Goal: Transaction & Acquisition: Obtain resource

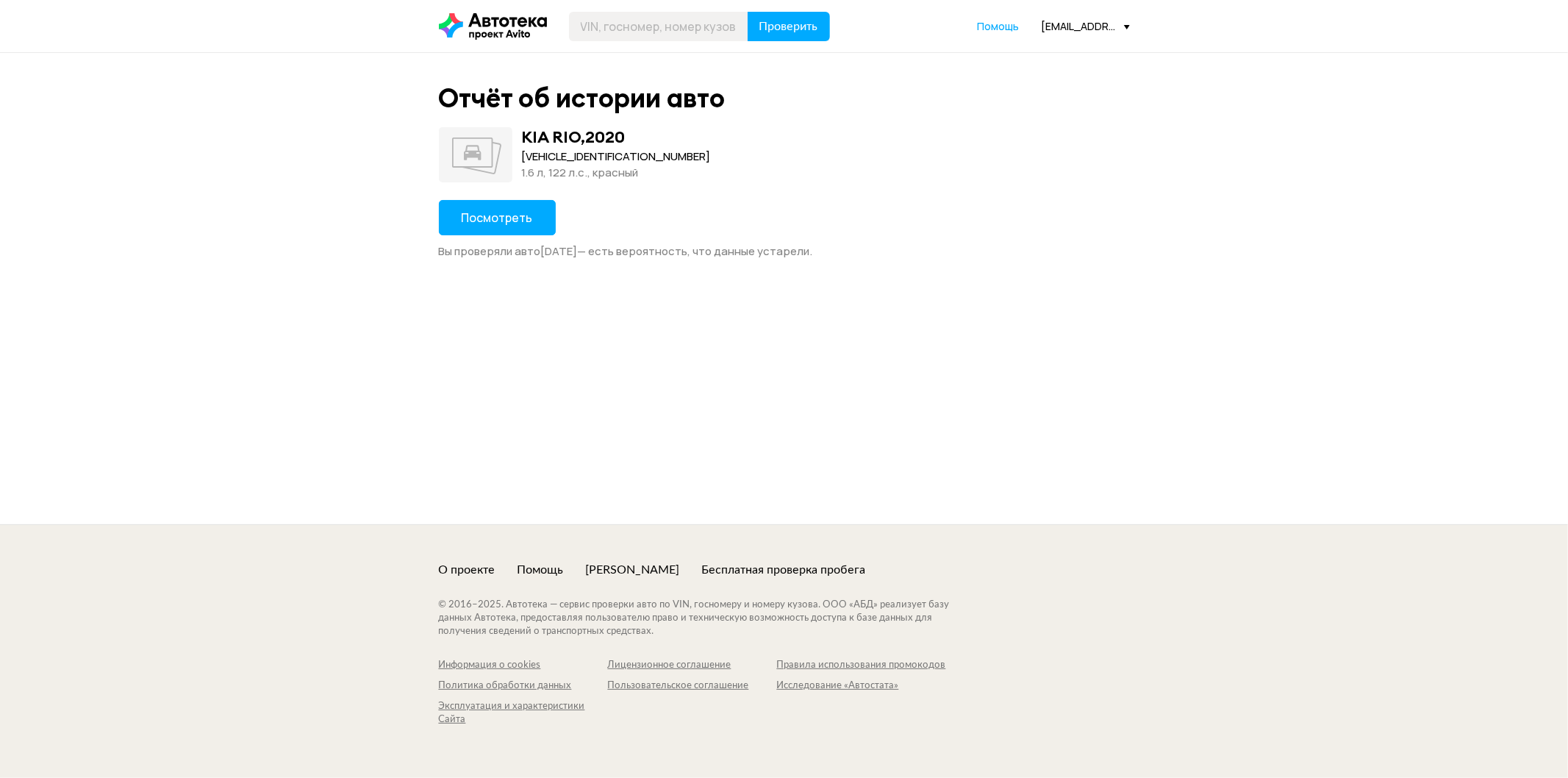
click at [540, 155] on div "Z94C251BBLR105965" at bounding box center [616, 157] width 189 height 16
copy div "Z94C251BBLR105965"
click at [513, 218] on span "Посмотреть" at bounding box center [497, 217] width 71 height 16
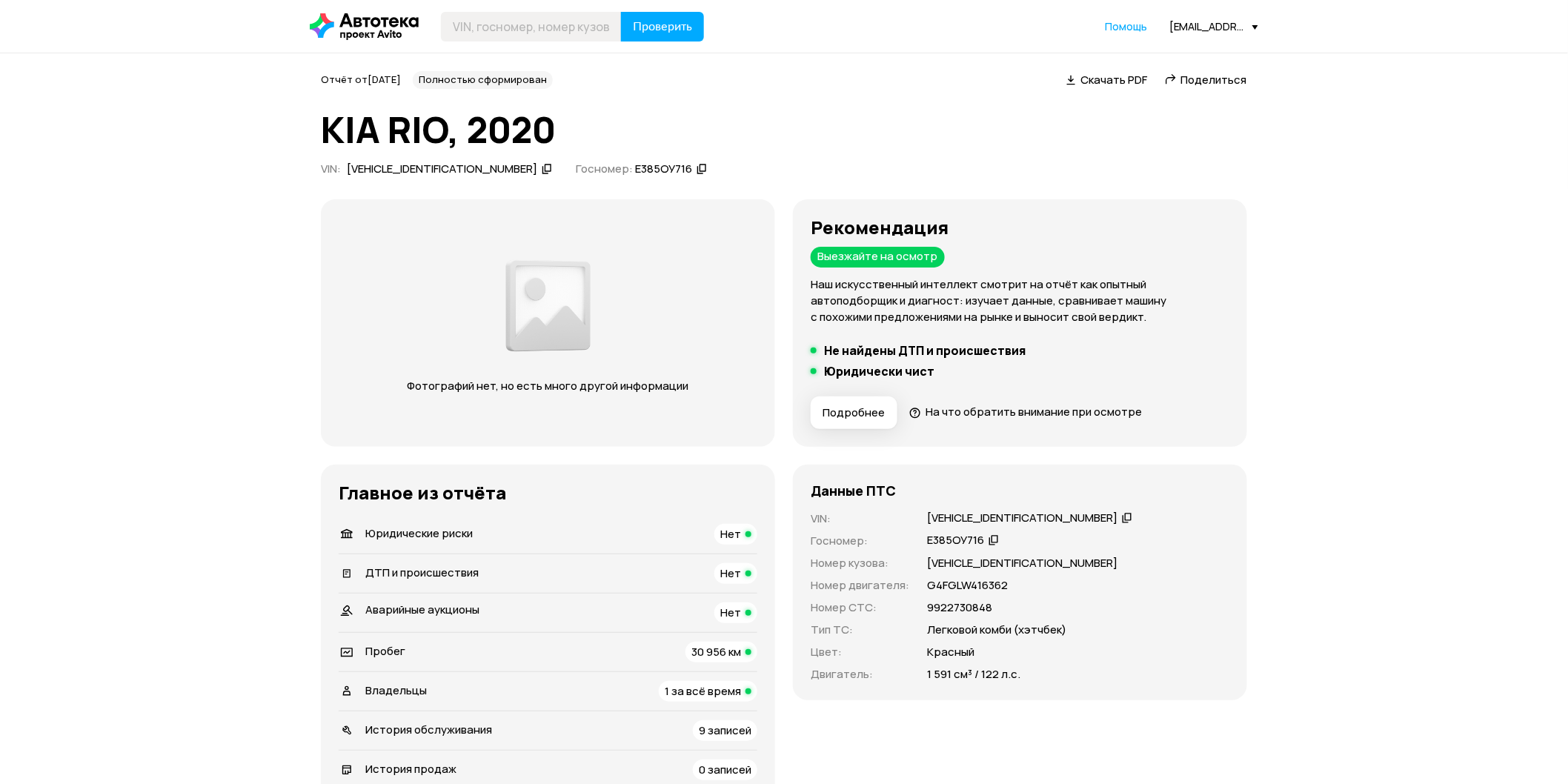
click at [1194, 78] on span "Поделиться" at bounding box center [1214, 79] width 66 height 16
click at [1193, 74] on span "Поделиться" at bounding box center [1214, 79] width 66 height 16
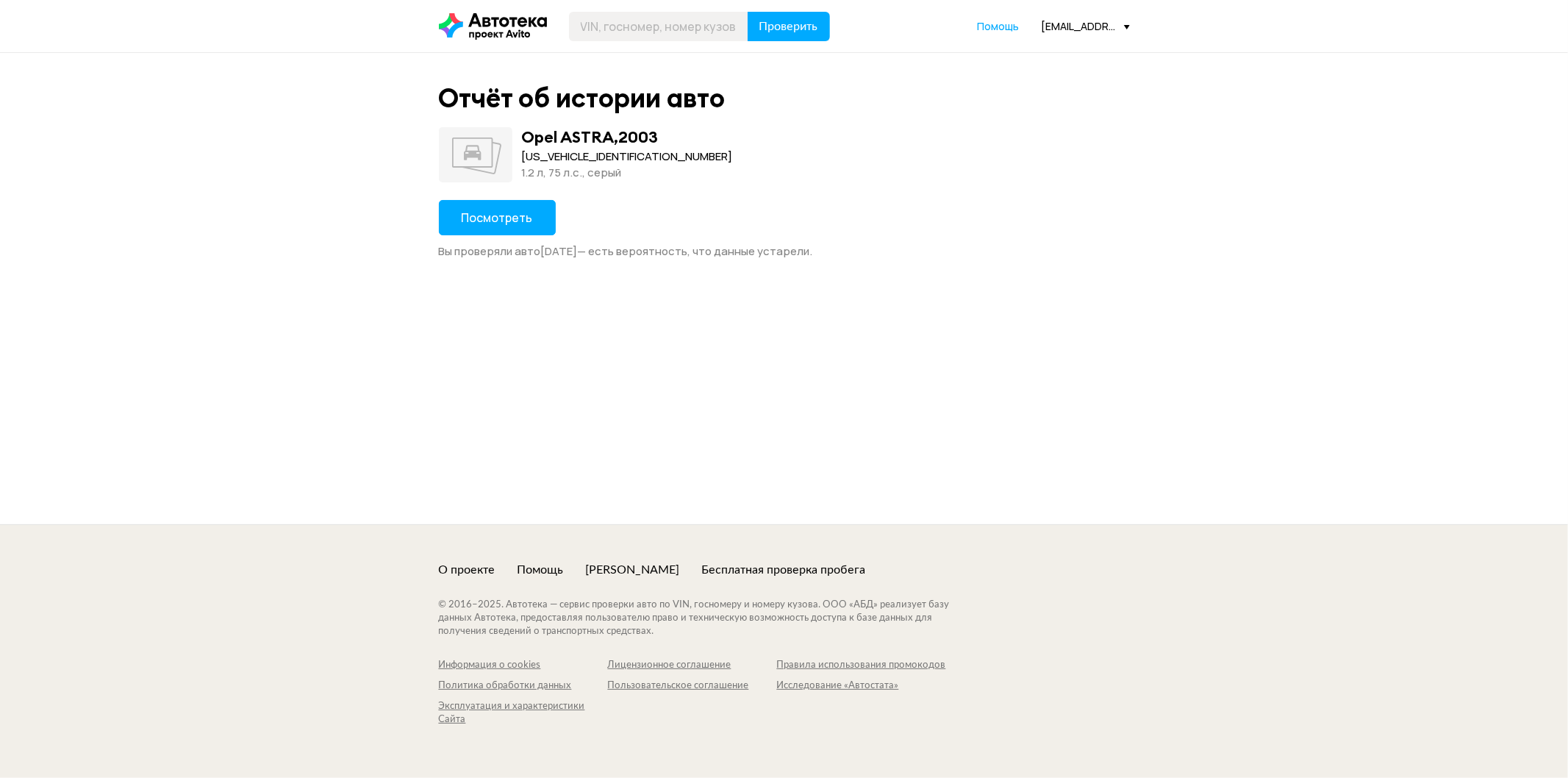
click at [592, 158] on div "W0L0TGF6935178542" at bounding box center [627, 157] width 211 height 16
copy div "W0L0TGF6935178542"
click at [524, 209] on span "Посмотреть" at bounding box center [497, 217] width 71 height 16
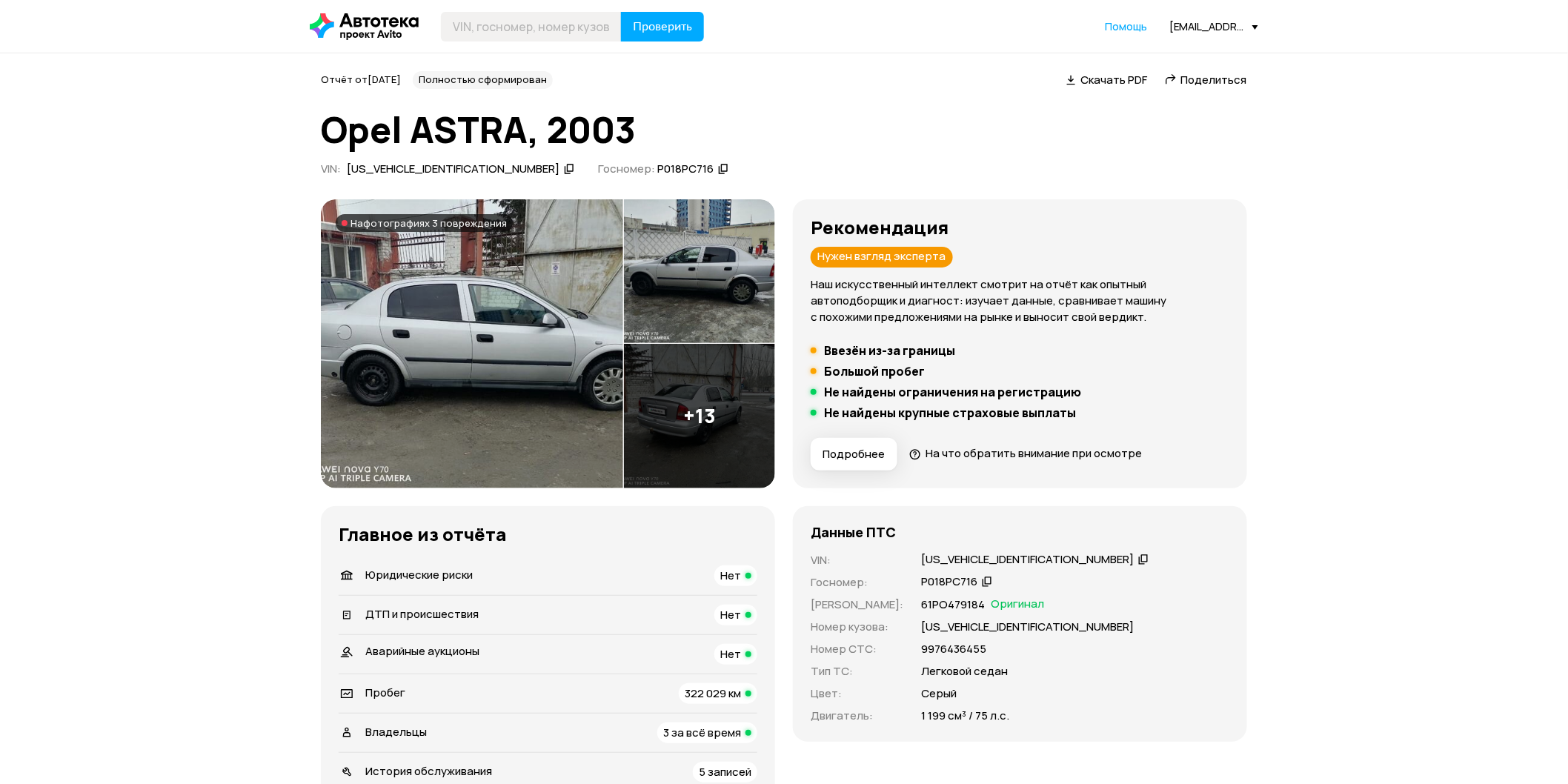
click at [560, 310] on img at bounding box center [472, 344] width 303 height 289
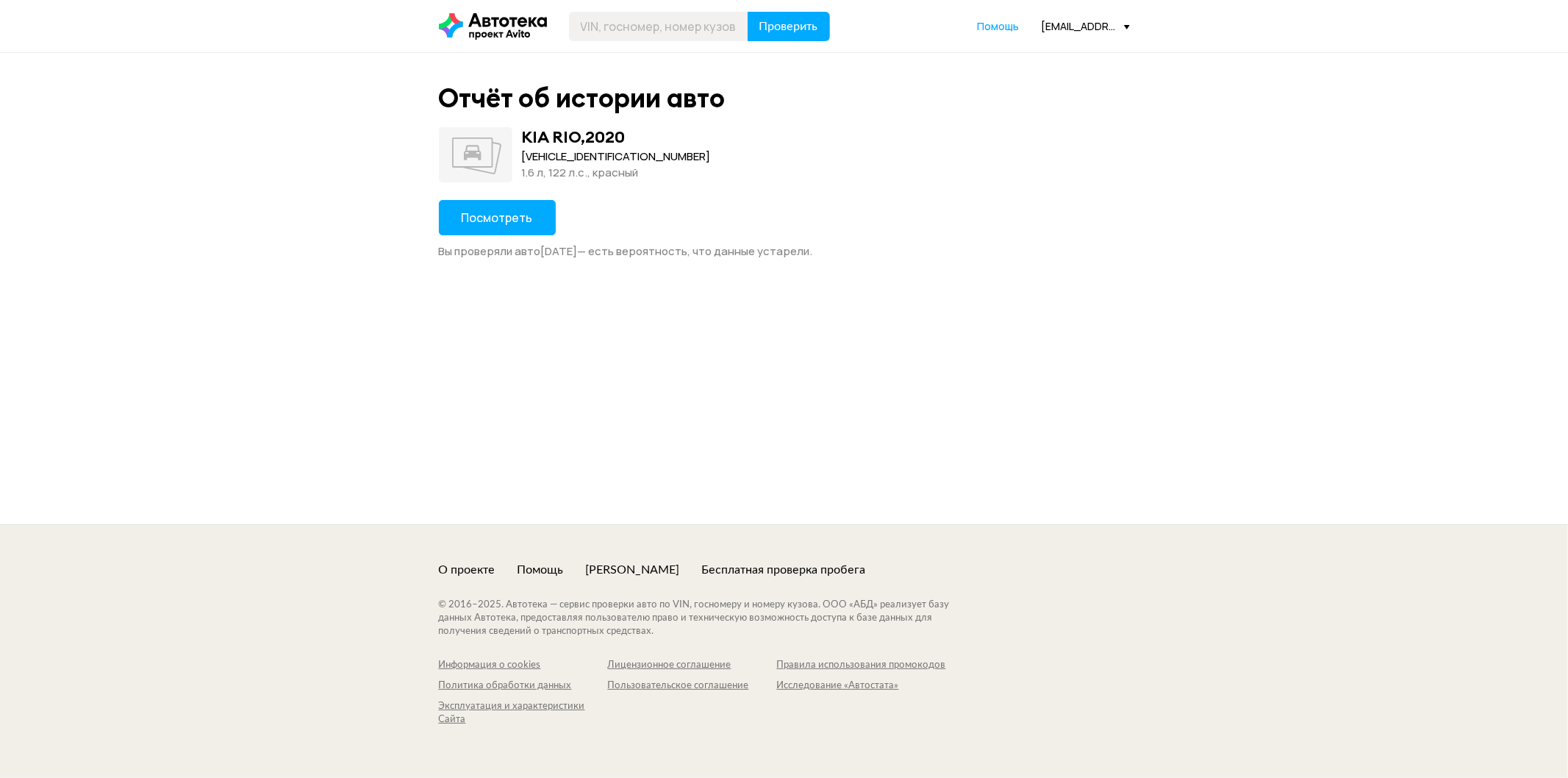
click at [577, 159] on div "Z94C251BBLR105965" at bounding box center [616, 157] width 189 height 16
copy div "Z94C251BBLR105965"
click at [493, 214] on span "Посмотреть" at bounding box center [497, 217] width 71 height 16
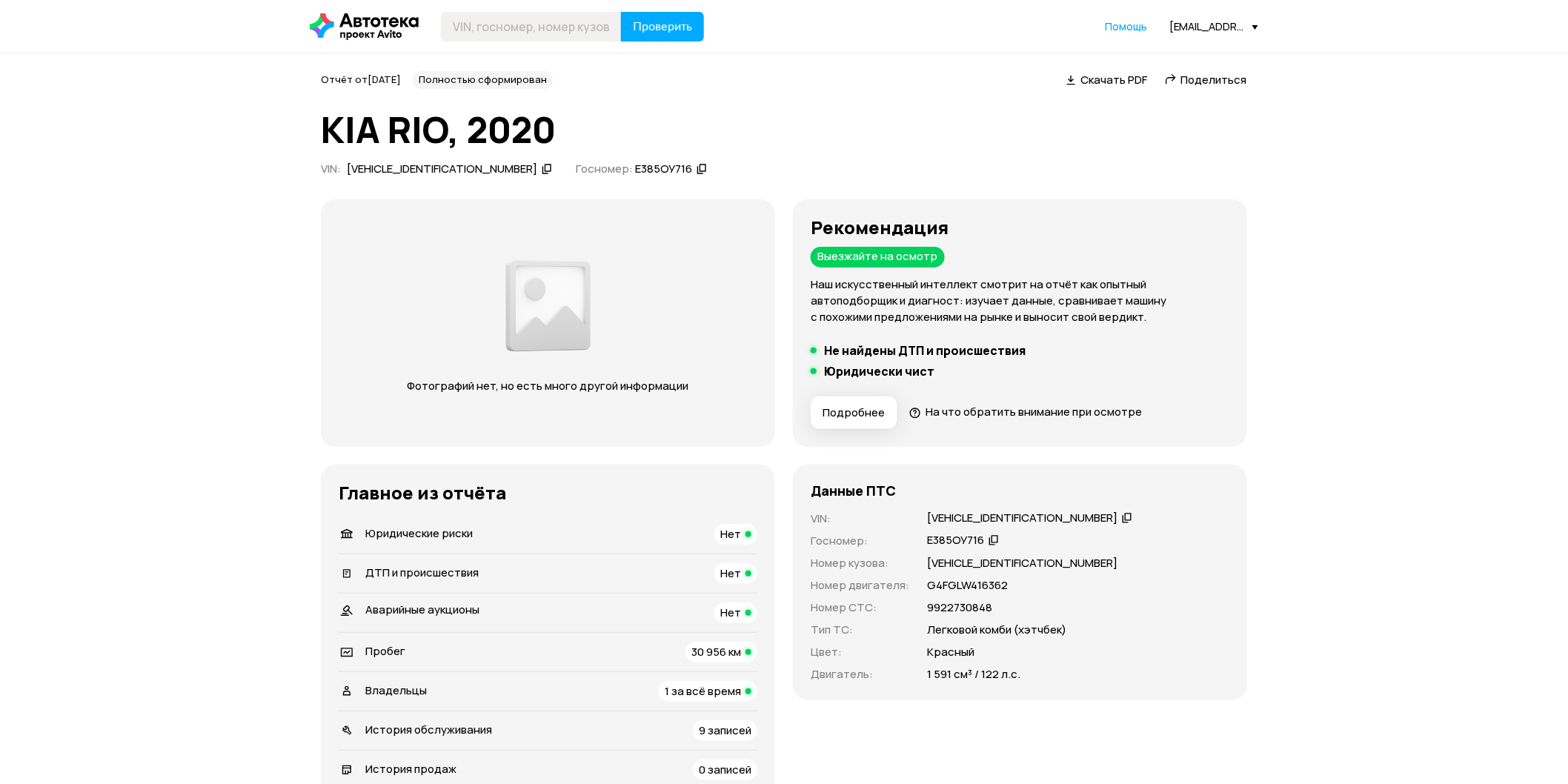
click at [1122, 78] on span "Скачать PDF" at bounding box center [1113, 79] width 67 height 16
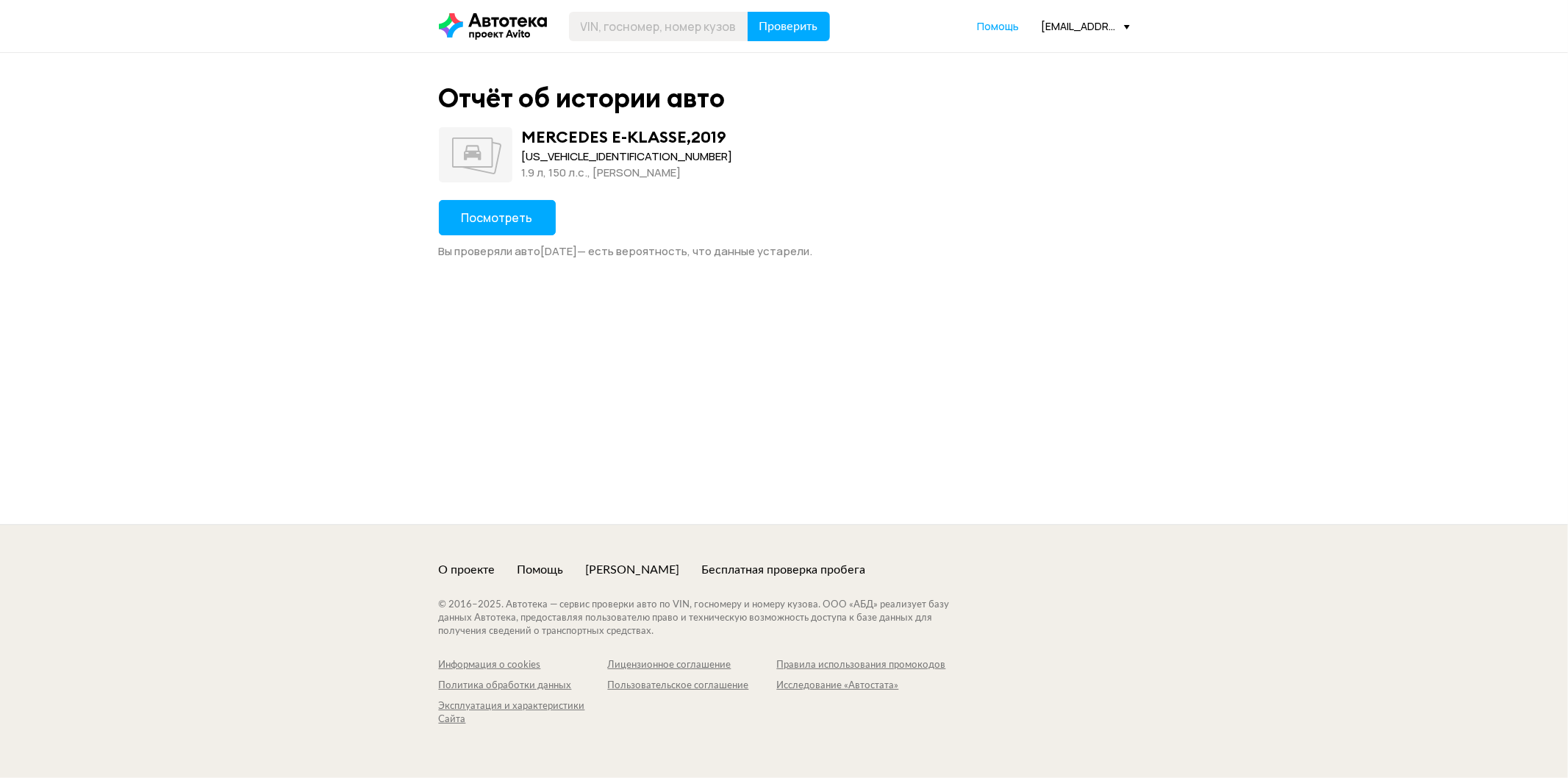
click at [557, 158] on div "[US_VEHICLE_IDENTIFICATION_NUMBER]" at bounding box center [627, 157] width 211 height 16
copy div "[US_VEHICLE_IDENTIFICATION_NUMBER]"
click at [520, 203] on button "Посмотреть" at bounding box center [498, 217] width 117 height 35
